Goal: Information Seeking & Learning: Compare options

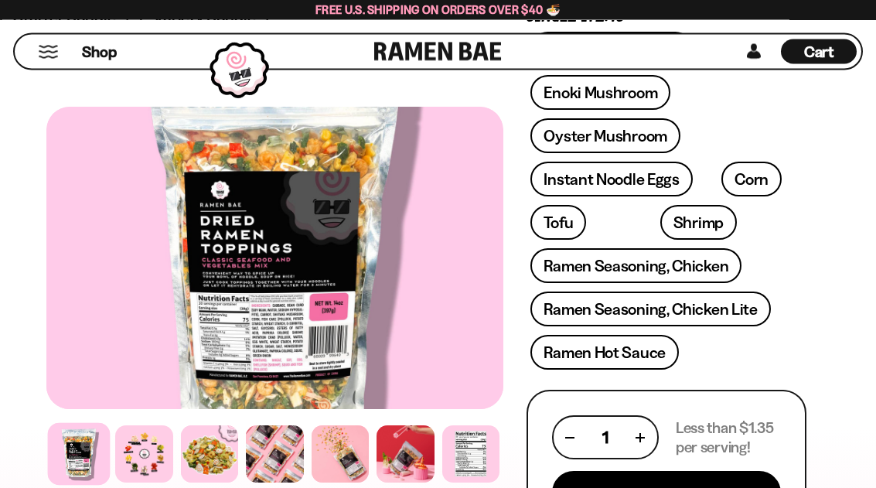
scroll to position [650, 0]
click at [746, 295] on link "Ramen Seasoning, Chicken Lite" at bounding box center [651, 309] width 240 height 35
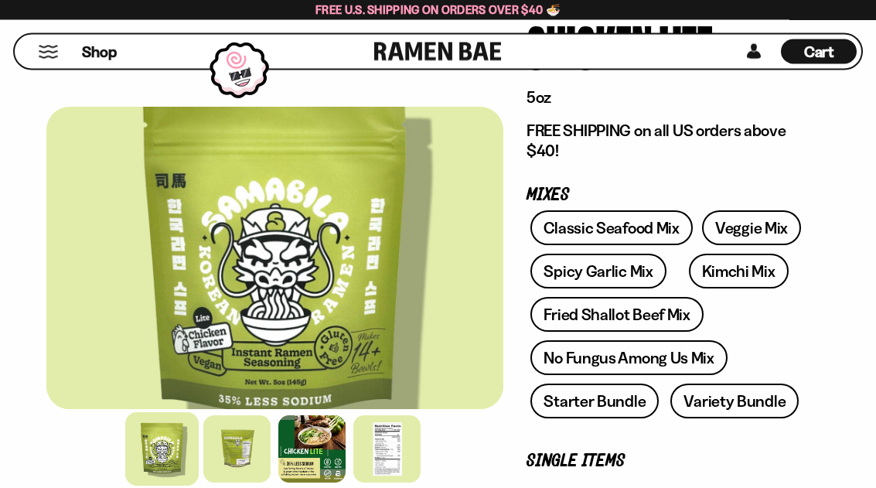
scroll to position [226, 0]
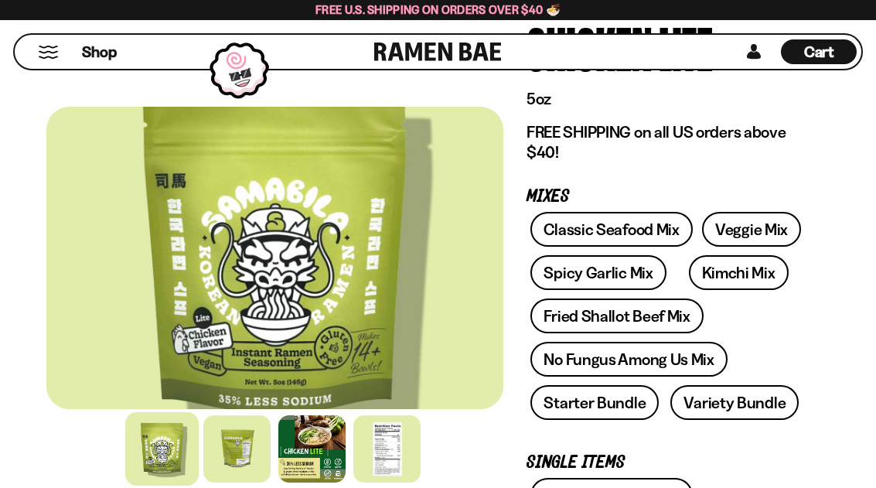
click at [774, 223] on link "Veggie Mix" at bounding box center [751, 229] width 99 height 35
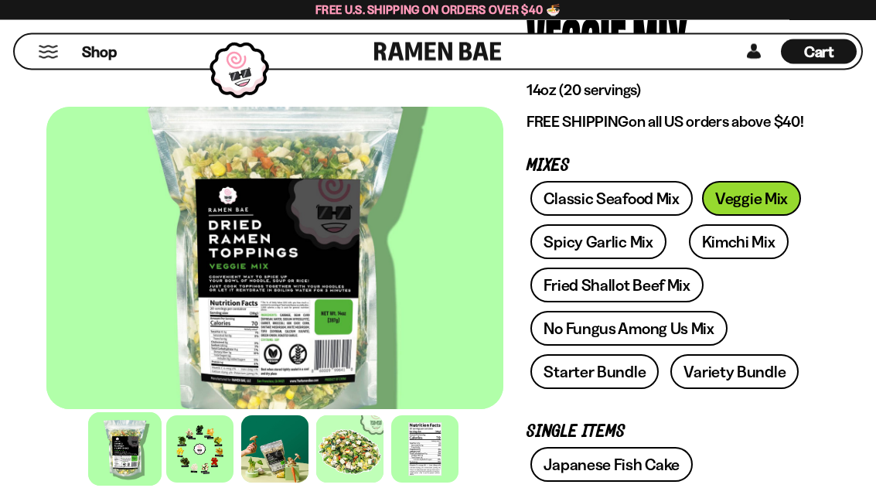
scroll to position [176, 0]
click at [435, 483] on div at bounding box center [424, 448] width 67 height 67
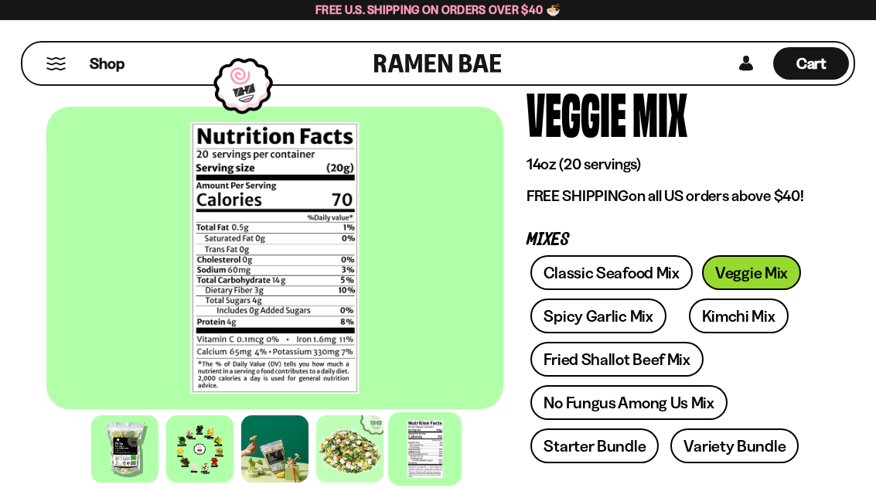
scroll to position [101, 0]
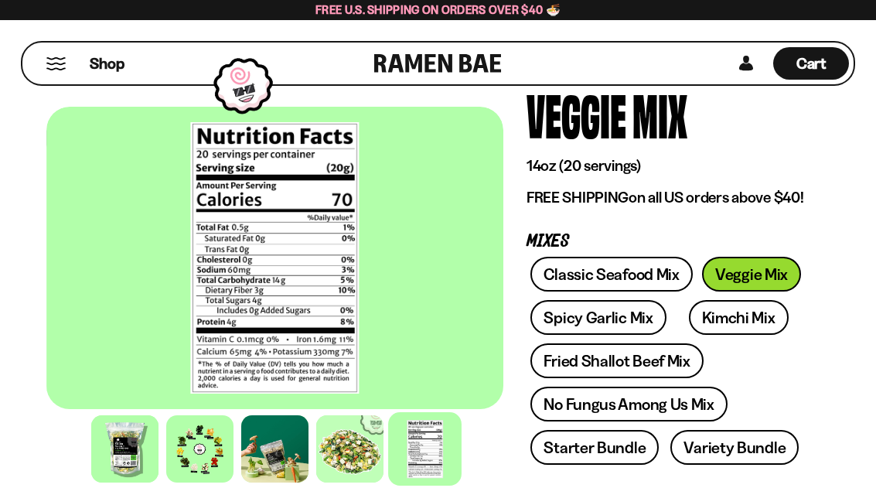
click at [651, 284] on link "Classic Seafood Mix" at bounding box center [612, 274] width 162 height 35
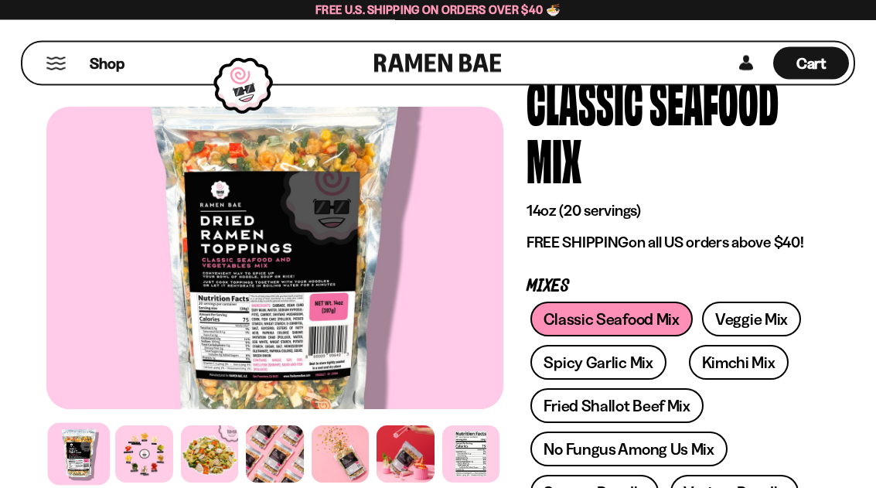
scroll to position [128, 0]
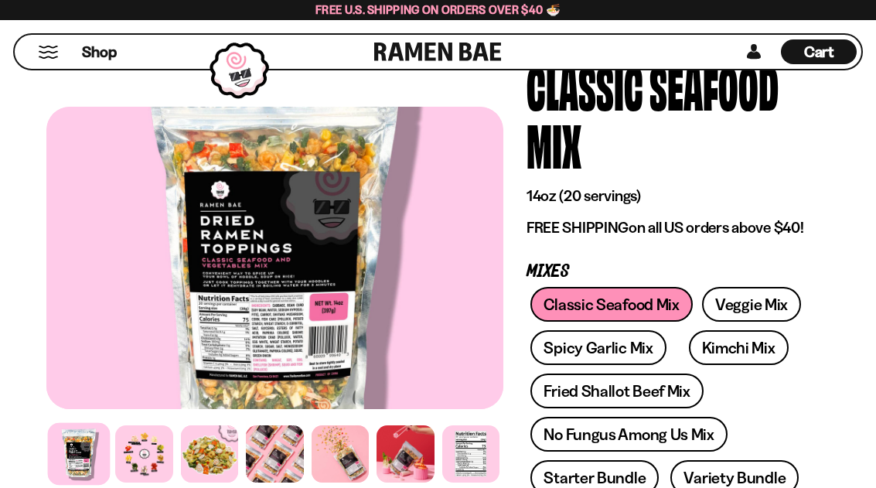
click at [455, 483] on div at bounding box center [470, 453] width 57 height 57
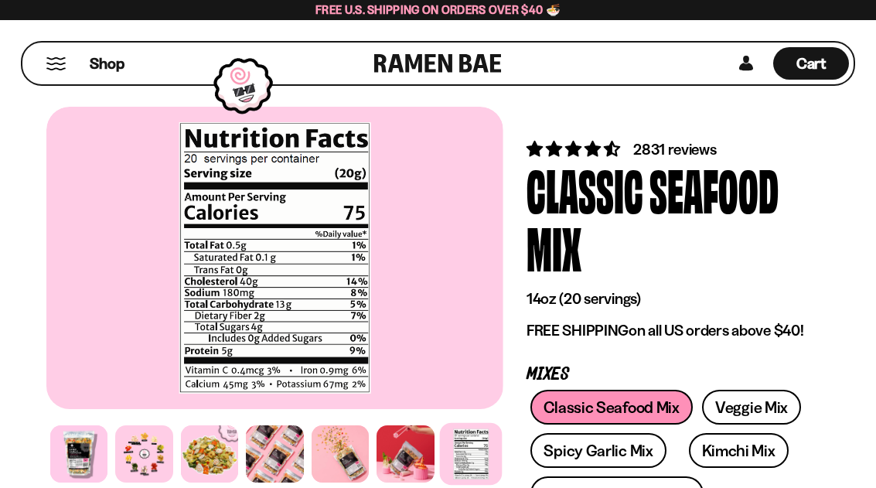
scroll to position [0, 0]
